Goal: Task Accomplishment & Management: Manage account settings

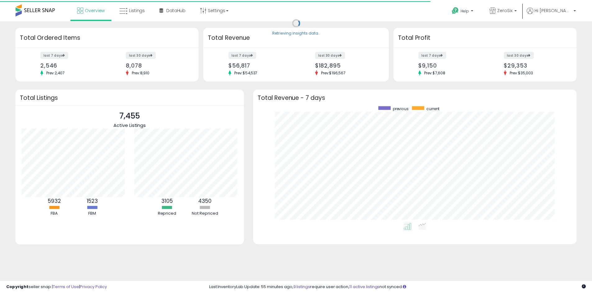
scroll to position [117, 314]
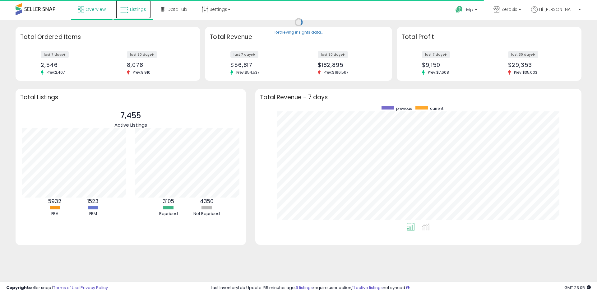
click at [141, 11] on span "Listings" at bounding box center [138, 9] width 16 height 6
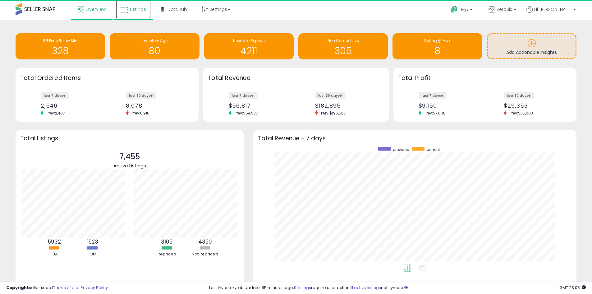
scroll to position [310709, 310516]
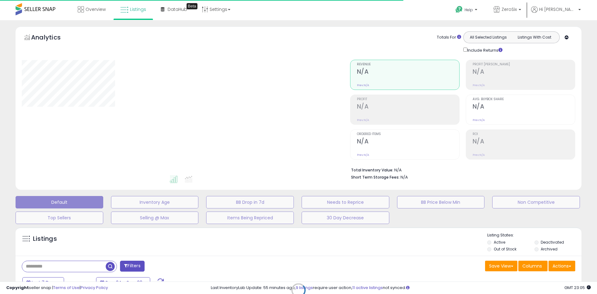
click at [81, 268] on div "Retrieving listings data.." at bounding box center [298, 295] width 575 height 142
click at [82, 267] on div "Retrieving listings data.." at bounding box center [298, 295] width 575 height 142
click at [78, 267] on div "Retrieving listings data.." at bounding box center [298, 295] width 575 height 142
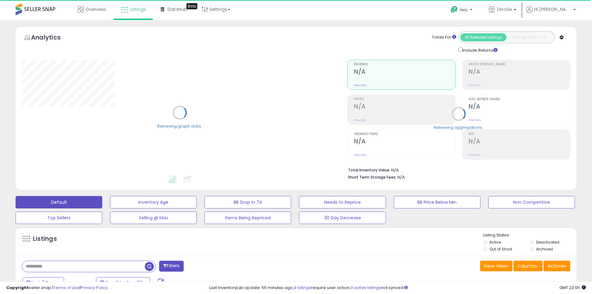
click at [80, 267] on input "text" at bounding box center [83, 266] width 123 height 11
paste input "**********"
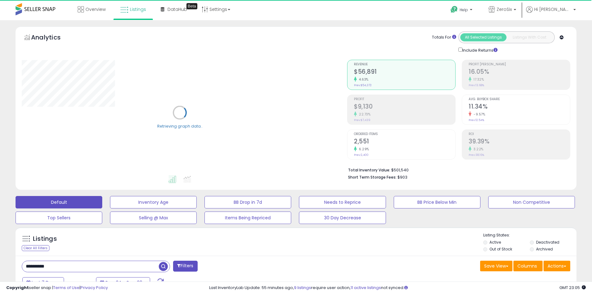
type input "**********"
click at [183, 267] on button "Filters" at bounding box center [185, 265] width 24 height 11
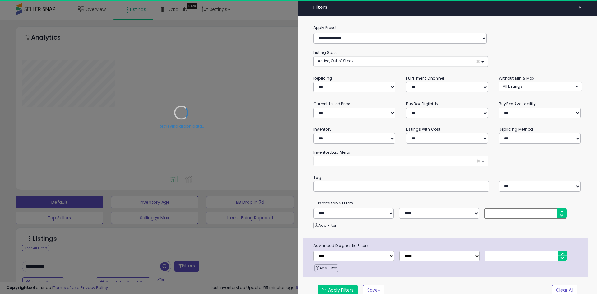
click at [179, 240] on div at bounding box center [298, 147] width 597 height 294
click at [0, 0] on div "Retrieving listings data.." at bounding box center [0, 0] width 0 height 0
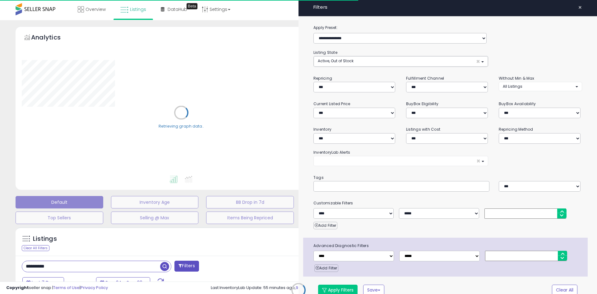
select select "*"
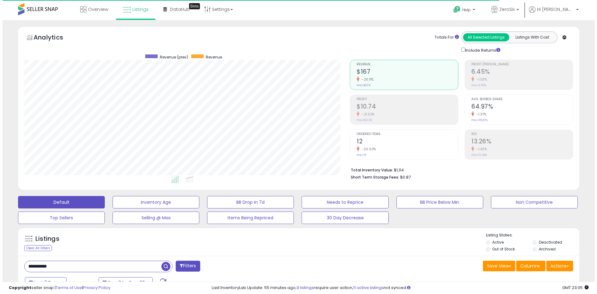
scroll to position [127, 325]
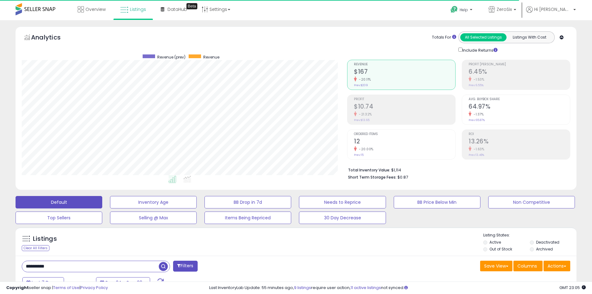
click at [161, 268] on span "button" at bounding box center [163, 266] width 9 height 9
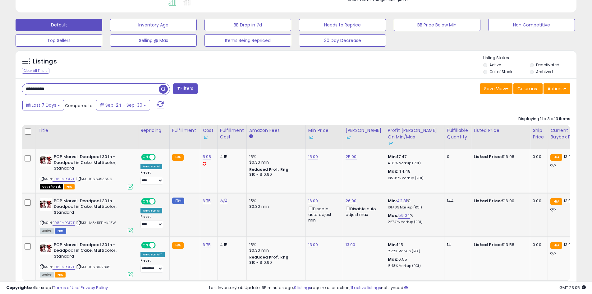
scroll to position [186, 0]
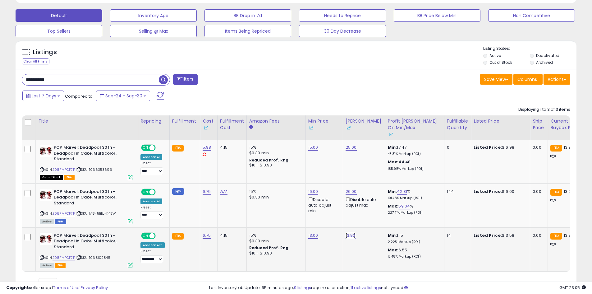
click at [346, 235] on link "13.90" at bounding box center [351, 235] width 10 height 6
click at [319, 220] on div "This will override store markup" at bounding box center [343, 222] width 81 height 6
click at [324, 215] on input "*****" at bounding box center [330, 214] width 55 height 11
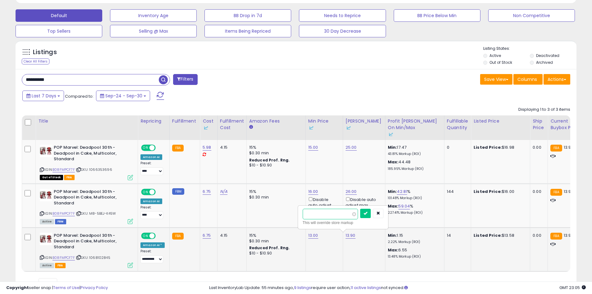
type input "**"
click at [336, 248] on td "13.00" at bounding box center [324, 249] width 37 height 44
click at [367, 215] on icon "submit" at bounding box center [366, 213] width 4 height 4
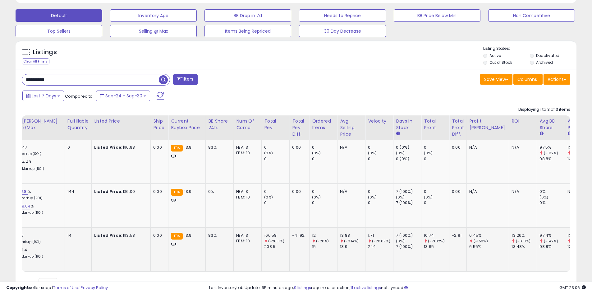
scroll to position [0, 0]
